Goal: Transaction & Acquisition: Purchase product/service

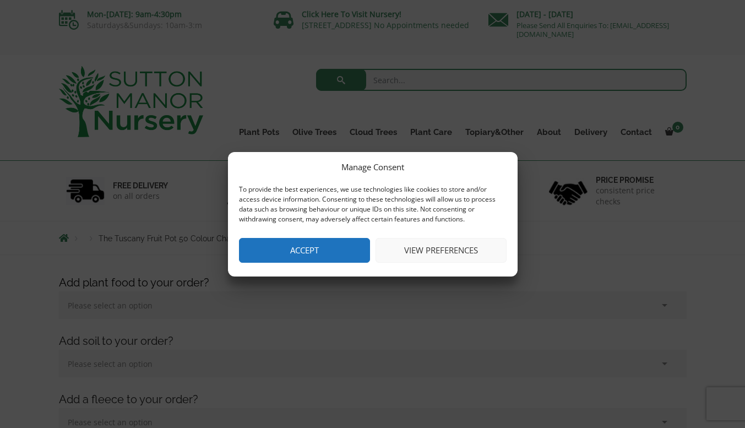
click at [304, 251] on button "Accept" at bounding box center [304, 250] width 131 height 25
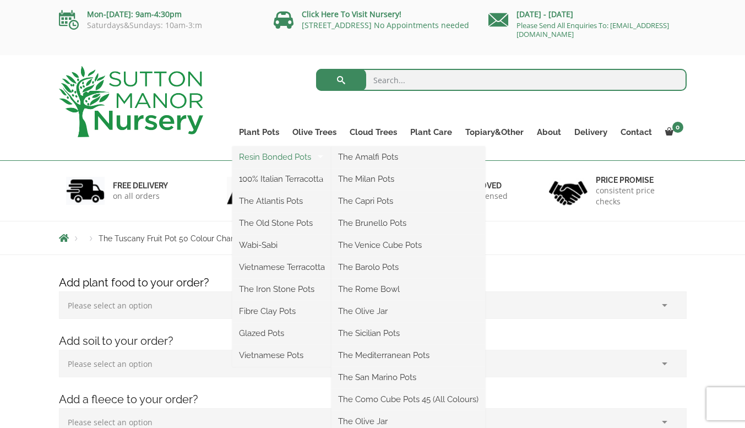
click at [258, 156] on link "Resin Bonded Pots" at bounding box center [281, 157] width 99 height 17
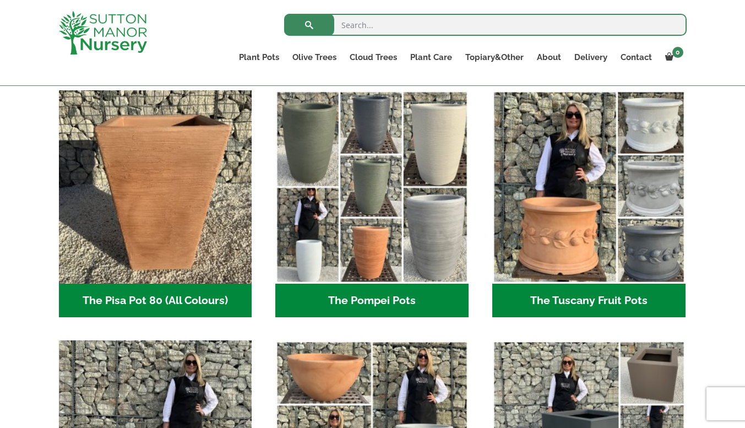
scroll to position [800, 0]
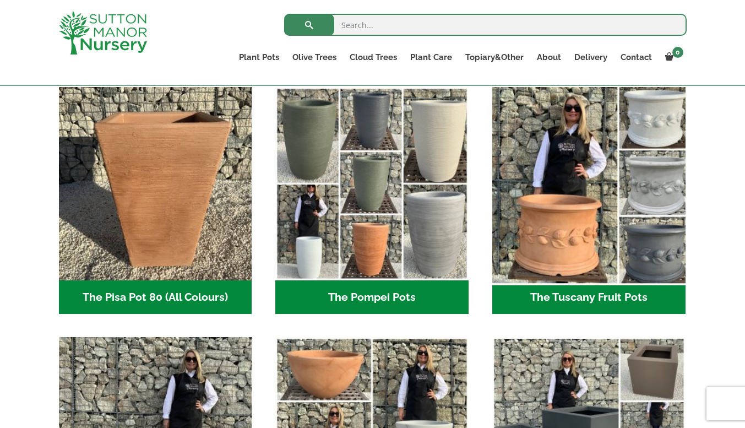
click at [575, 212] on img "Visit product category The Tuscany Fruit Pots" at bounding box center [588, 184] width 203 height 203
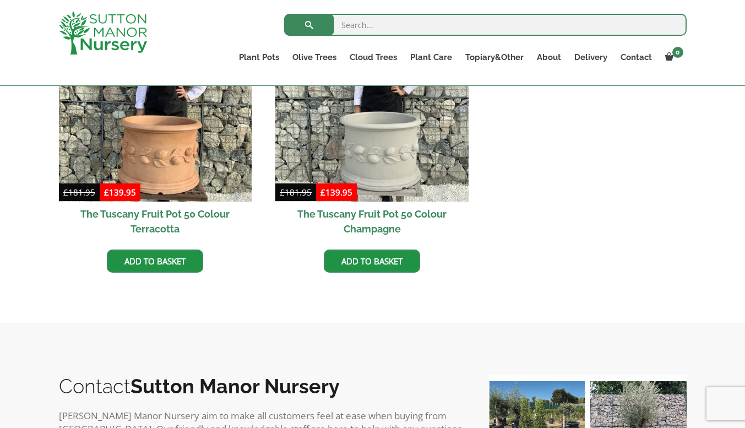
scroll to position [695, 0]
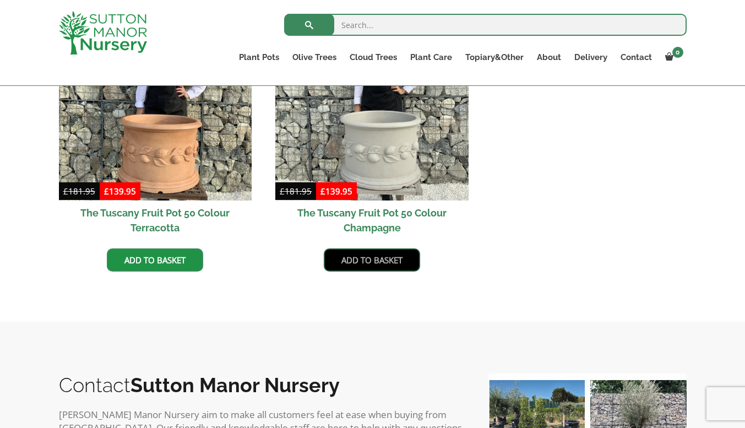
click at [364, 261] on link "Add to basket" at bounding box center [372, 259] width 96 height 23
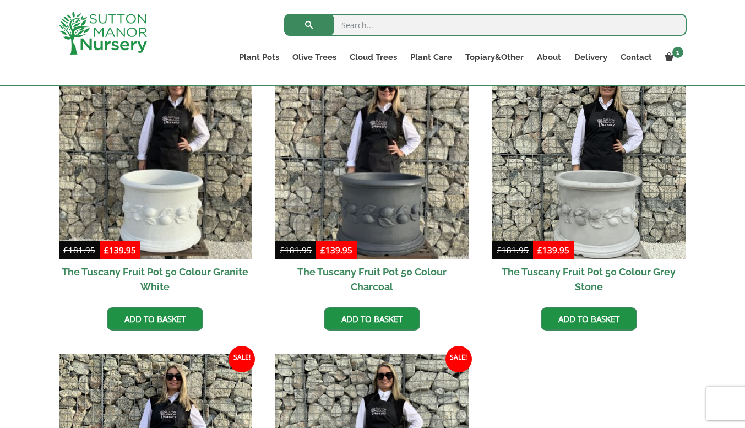
scroll to position [406, 0]
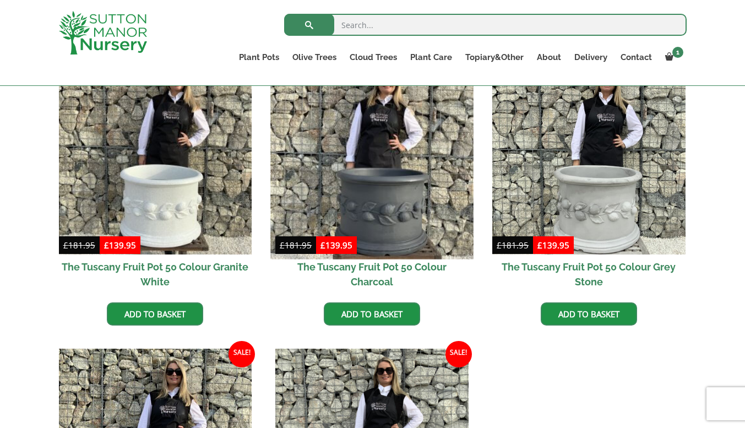
click at [397, 195] on img at bounding box center [372, 157] width 203 height 203
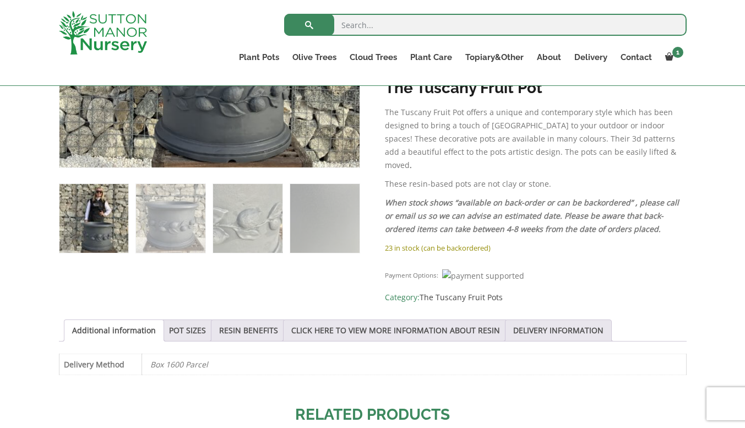
scroll to position [564, 0]
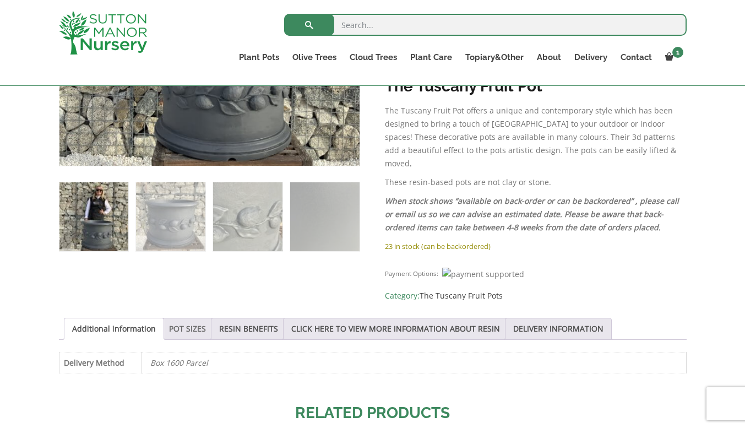
click at [179, 318] on link "POT SIZES" at bounding box center [187, 328] width 37 height 21
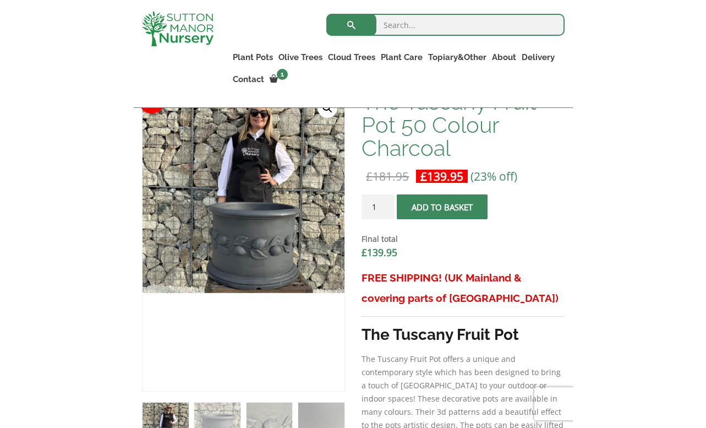
scroll to position [339, 0]
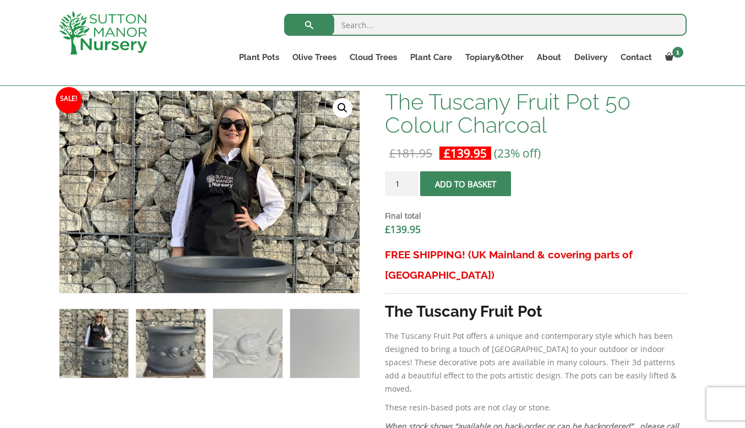
click at [167, 343] on img at bounding box center [170, 343] width 69 height 69
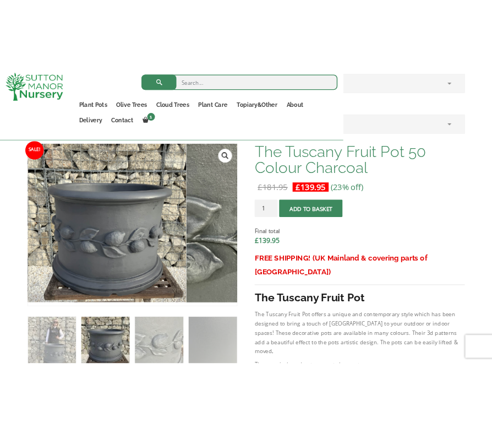
scroll to position [378, 0]
